Goal: Information Seeking & Learning: Learn about a topic

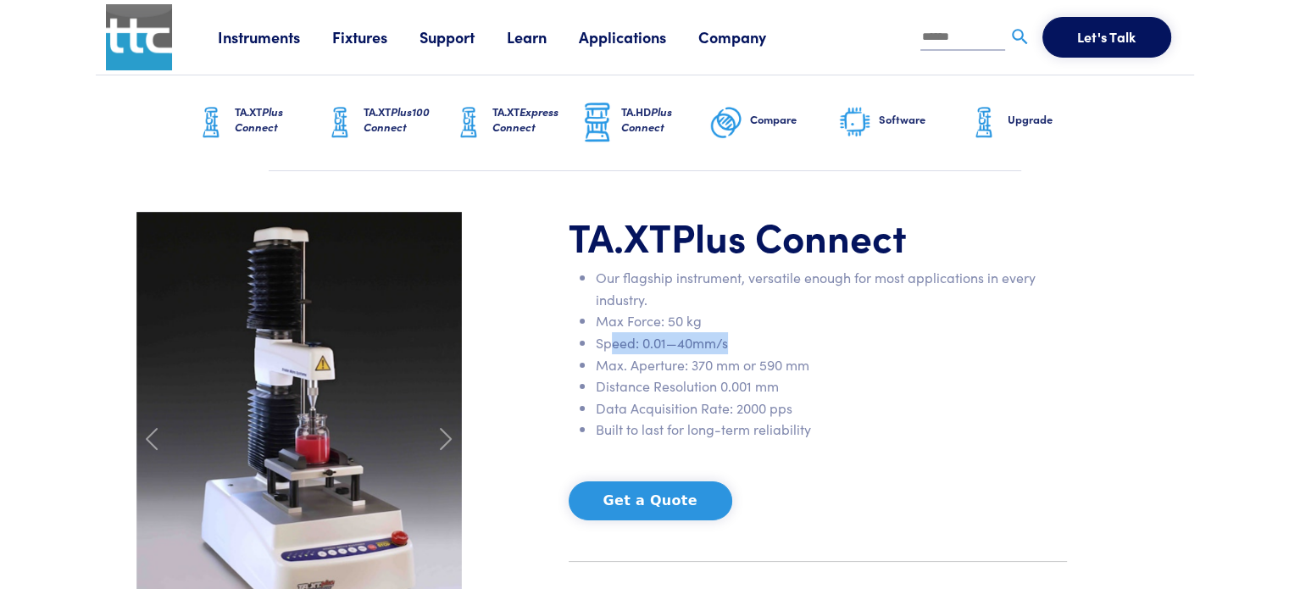
drag, startPoint x: 610, startPoint y: 341, endPoint x: 729, endPoint y: 338, distance: 118.7
click at [729, 338] on li "Speed: 0.01—40mm/s" at bounding box center [831, 343] width 471 height 22
click at [763, 335] on li "Speed: 0.01—40mm/s" at bounding box center [831, 343] width 471 height 22
drag, startPoint x: 752, startPoint y: 338, endPoint x: 597, endPoint y: 325, distance: 155.7
click at [597, 325] on ul "Our flagship instrument, versatile enough for most applications in every indust…" at bounding box center [818, 354] width 498 height 174
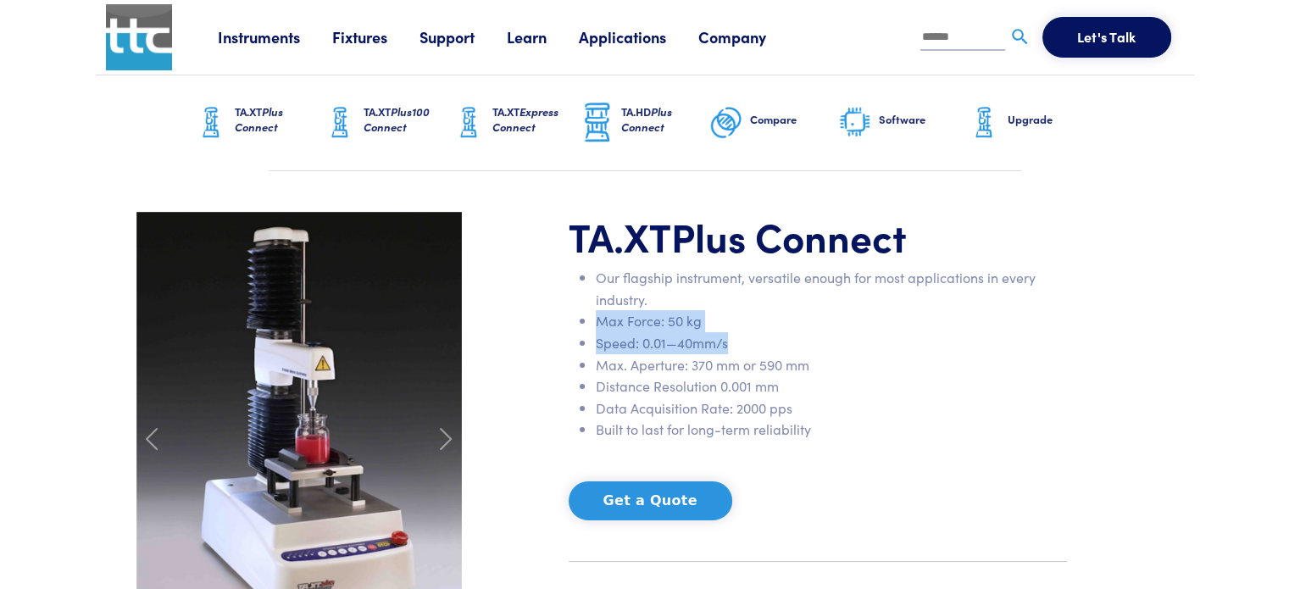
click at [764, 335] on li "Speed: 0.01—40mm/s" at bounding box center [831, 343] width 471 height 22
drag, startPoint x: 726, startPoint y: 343, endPoint x: 592, endPoint y: 322, distance: 135.6
click at [592, 322] on ul "Our flagship instrument, versatile enough for most applications in every indust…" at bounding box center [818, 354] width 498 height 174
click at [661, 340] on li "Speed: 0.01—40mm/s" at bounding box center [831, 343] width 471 height 22
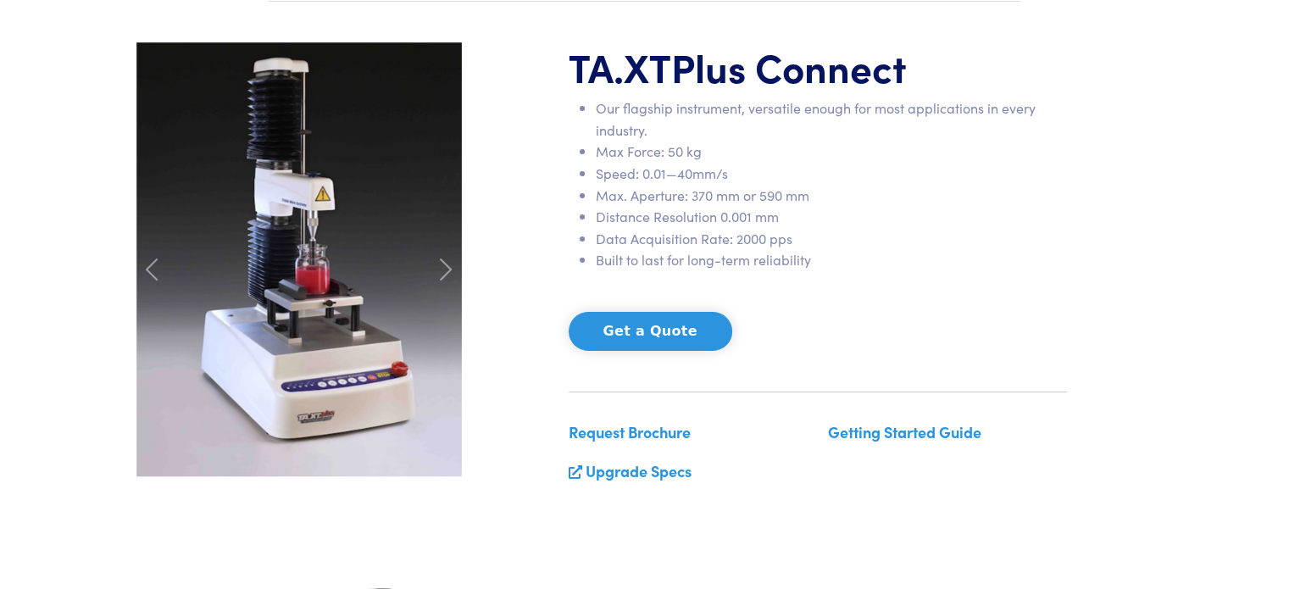
scroll to position [170, 0]
drag, startPoint x: 605, startPoint y: 170, endPoint x: 730, endPoint y: 180, distance: 125.0
click at [730, 180] on li "Speed: 0.01—40mm/s" at bounding box center [831, 174] width 471 height 22
click at [695, 155] on li "Max Force: 50 kg" at bounding box center [831, 152] width 471 height 22
drag, startPoint x: 692, startPoint y: 196, endPoint x: 811, endPoint y: 194, distance: 119.5
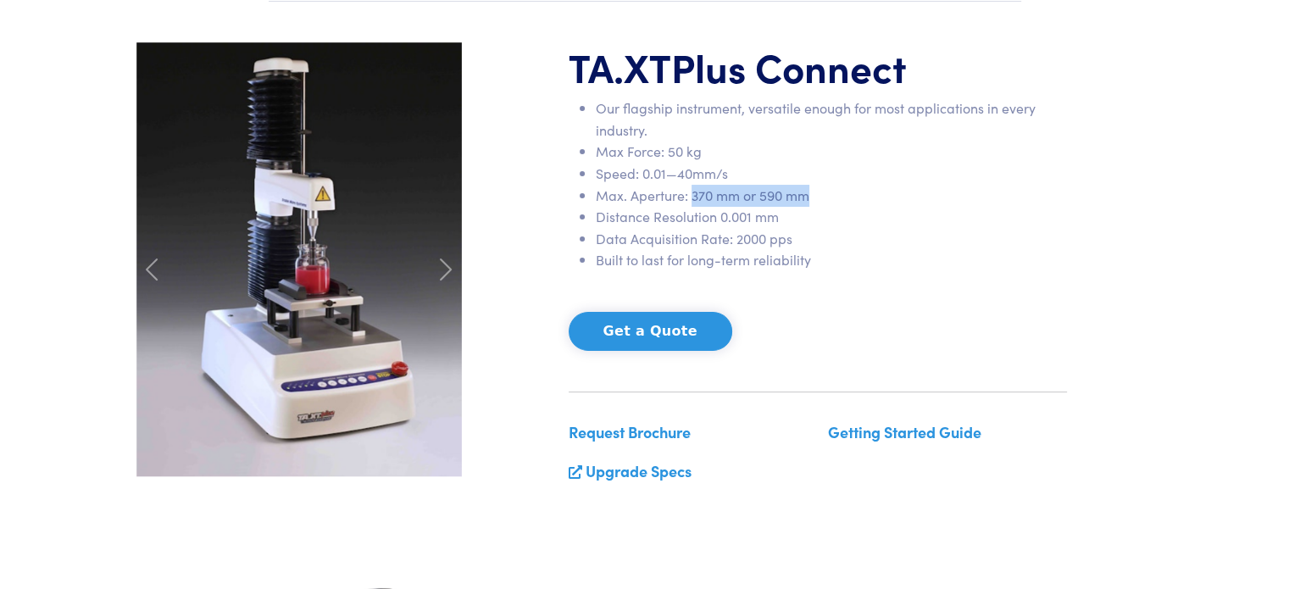
click at [810, 194] on li "Max. Aperture: 370 mm or 590 mm" at bounding box center [831, 196] width 471 height 22
drag, startPoint x: 628, startPoint y: 224, endPoint x: 790, endPoint y: 226, distance: 161.9
click at [790, 226] on li "Distance Resolution 0.001 mm" at bounding box center [831, 217] width 471 height 22
click at [613, 257] on li "Built to last for long-term reliability" at bounding box center [831, 260] width 471 height 22
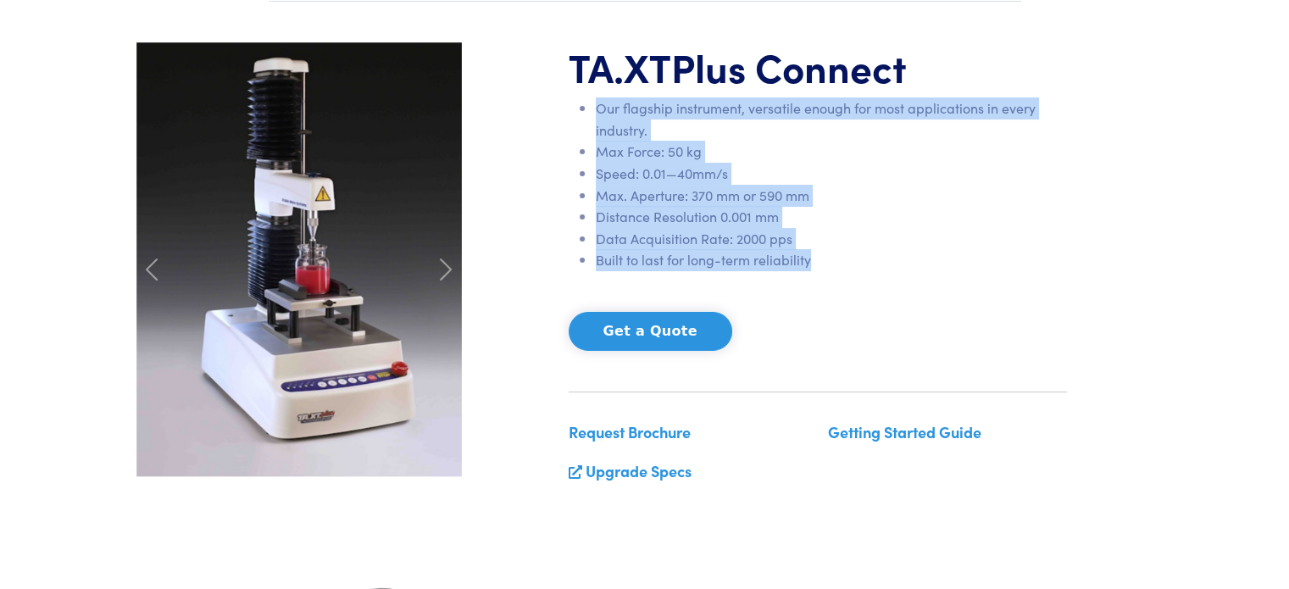
drag, startPoint x: 815, startPoint y: 260, endPoint x: 599, endPoint y: 116, distance: 259.8
click at [599, 116] on ul "Our flagship instrument, versatile enough for most applications in every indust…" at bounding box center [818, 184] width 498 height 174
copy ul "Our flagship instrument, versatile enough for most applications in every indust…"
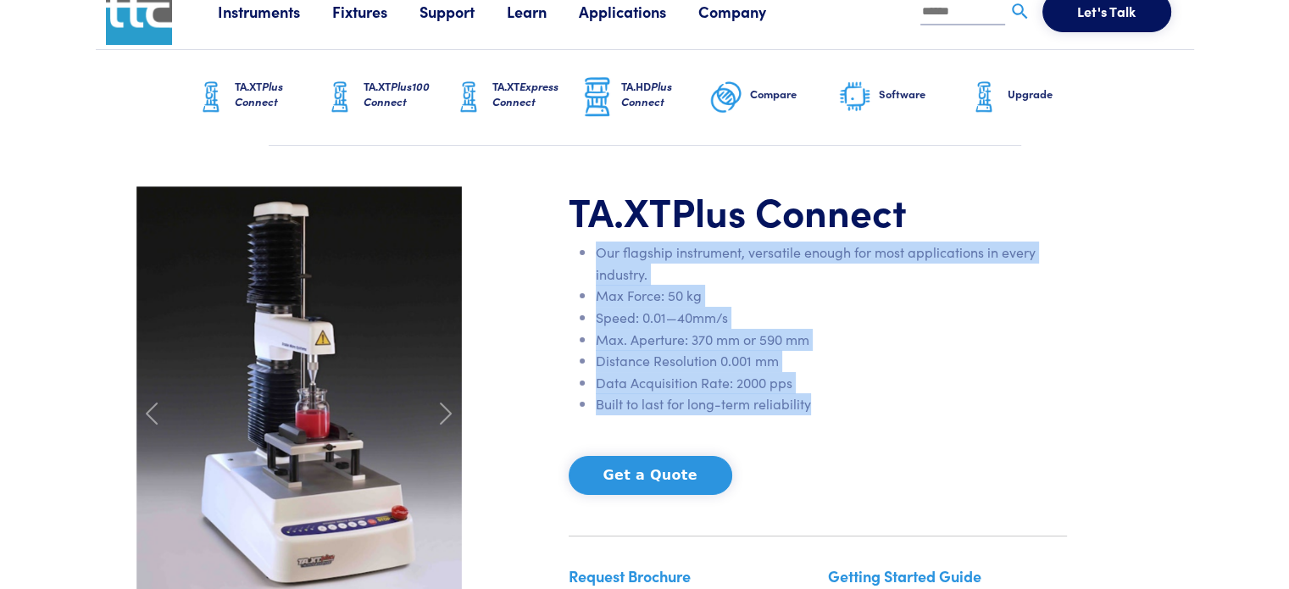
scroll to position [0, 0]
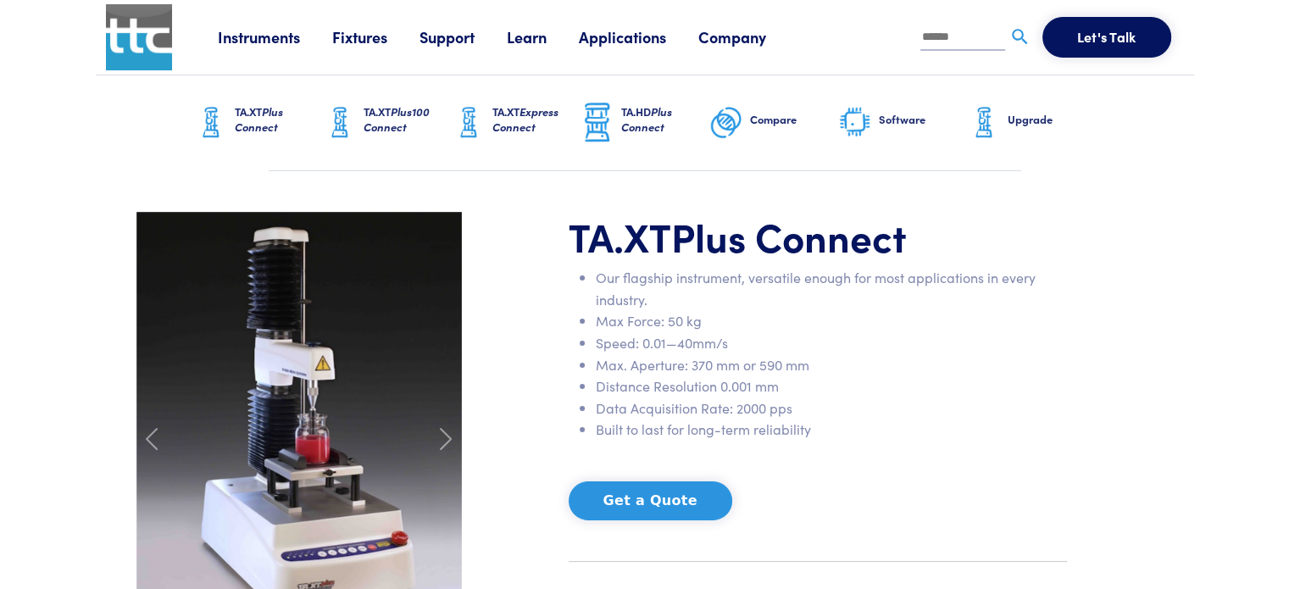
click at [658, 237] on h1 "TA.XT Plus Connect" at bounding box center [818, 236] width 498 height 49
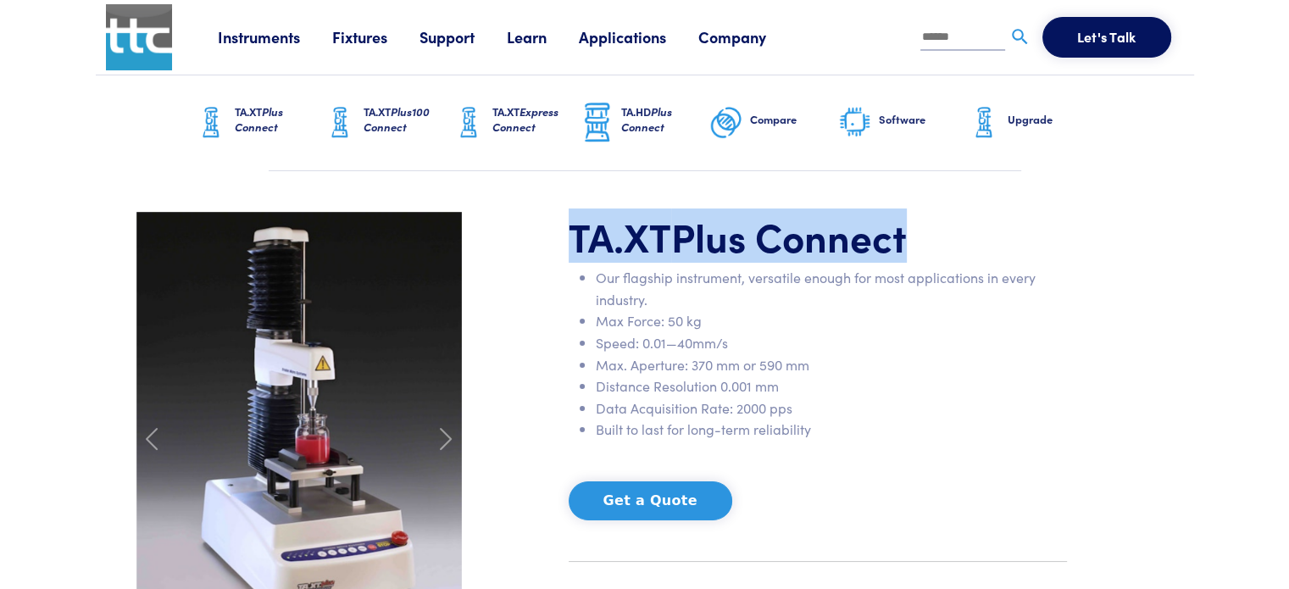
drag, startPoint x: 898, startPoint y: 231, endPoint x: 567, endPoint y: 232, distance: 330.6
click at [567, 232] on div "TA.XT Plus Connect Our flagship instrument, versatile enough for most applicati…" at bounding box center [818, 439] width 519 height 455
copy h1 "TA.XT Plus Connect"
